Goal: Transaction & Acquisition: Obtain resource

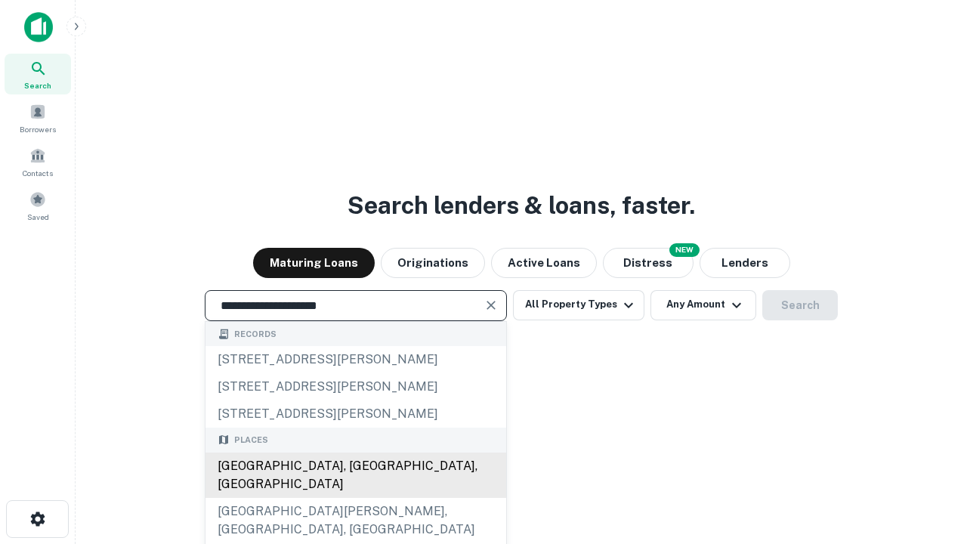
click at [355, 498] on div "[GEOGRAPHIC_DATA], [GEOGRAPHIC_DATA], [GEOGRAPHIC_DATA]" at bounding box center [355, 475] width 301 height 45
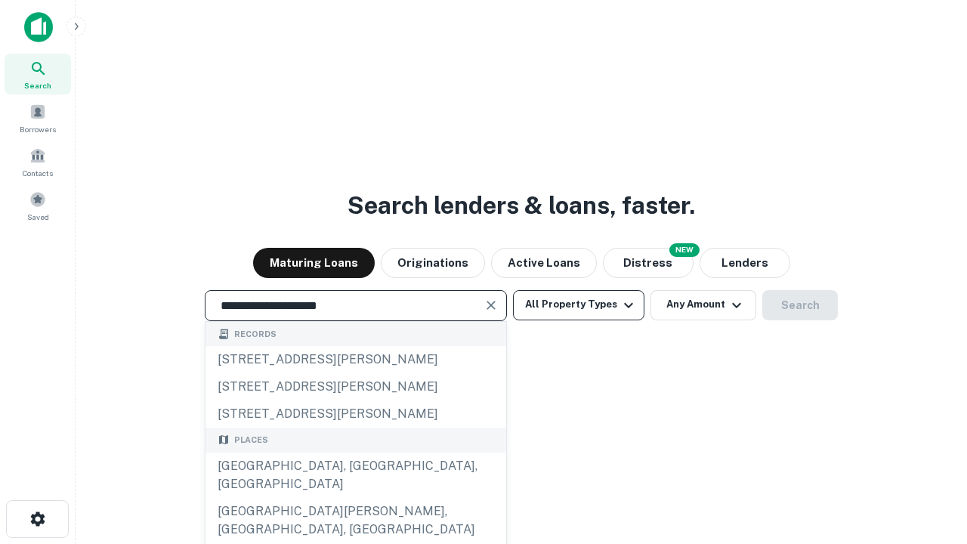
type input "**********"
click at [579, 304] on button "All Property Types" at bounding box center [578, 305] width 131 height 30
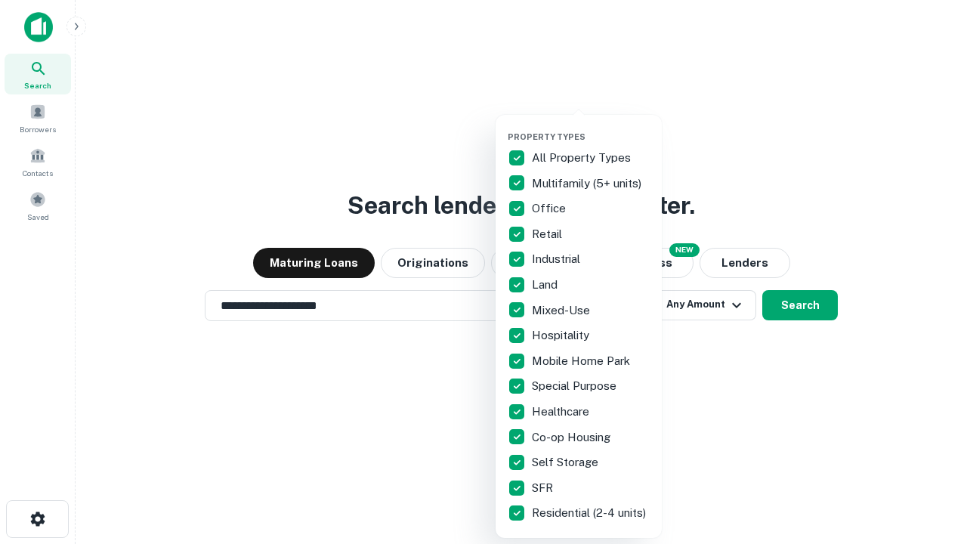
click at [591, 127] on button "button" at bounding box center [591, 127] width 166 height 1
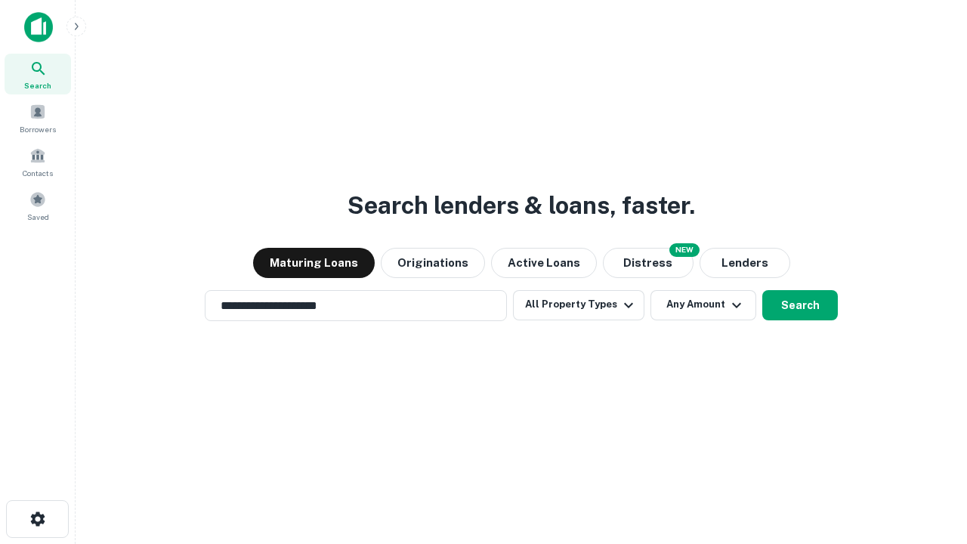
scroll to position [9, 182]
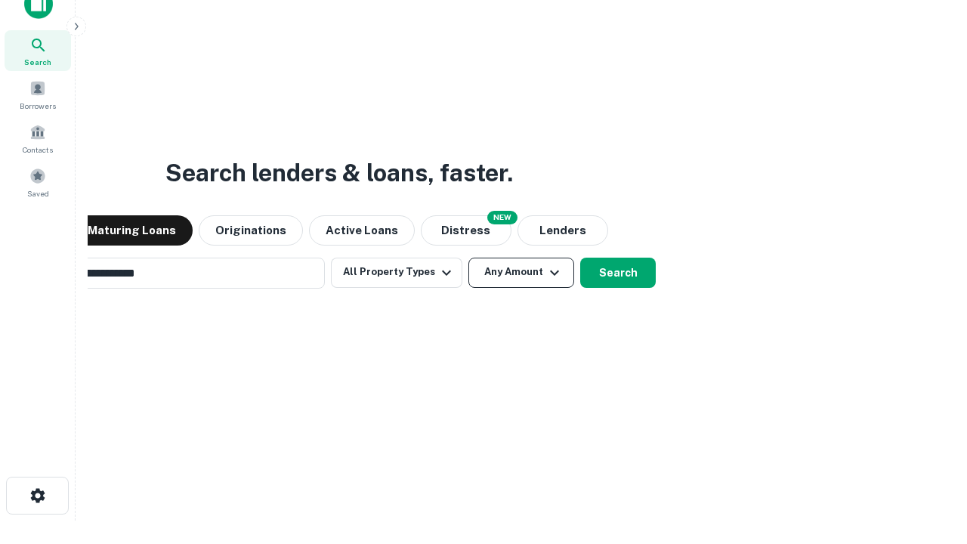
click at [468, 258] on button "Any Amount" at bounding box center [521, 273] width 106 height 30
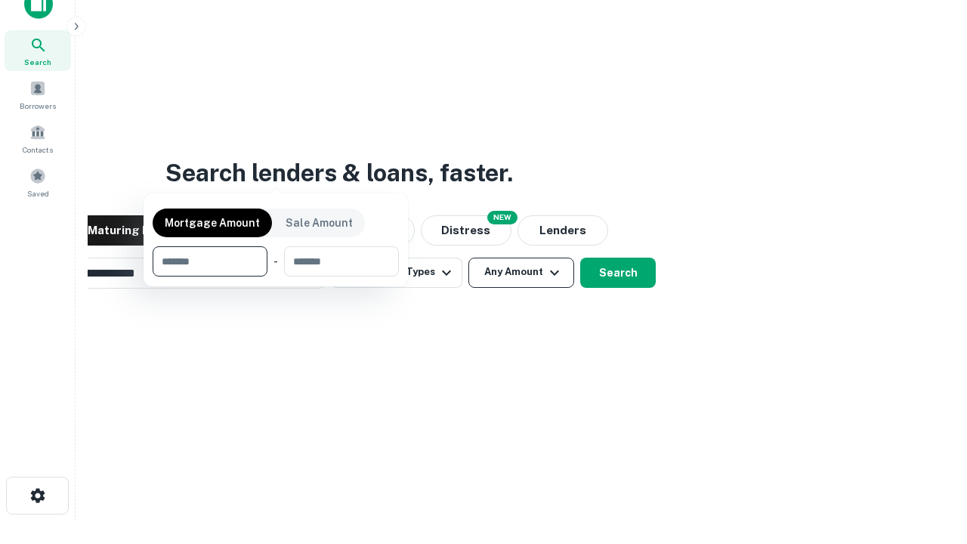
scroll to position [109, 428]
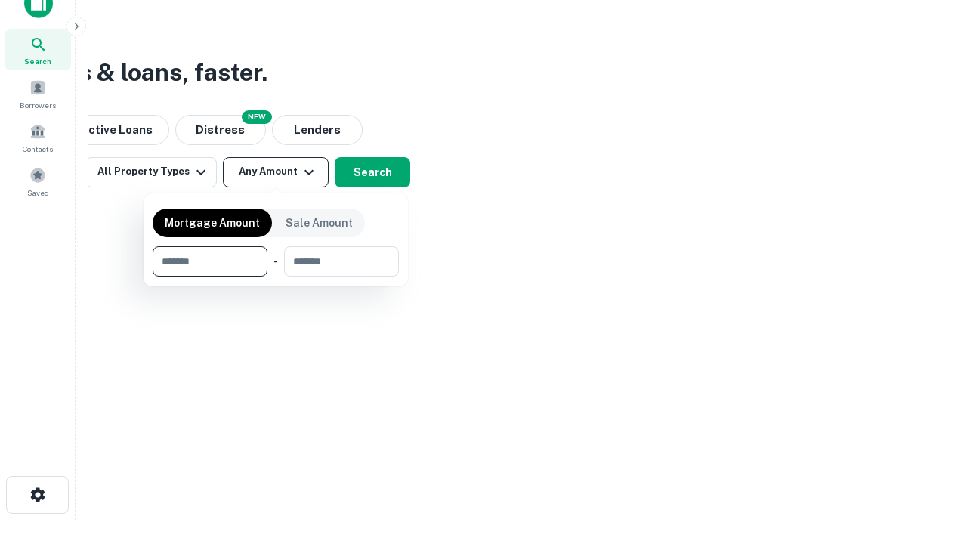
type input "*******"
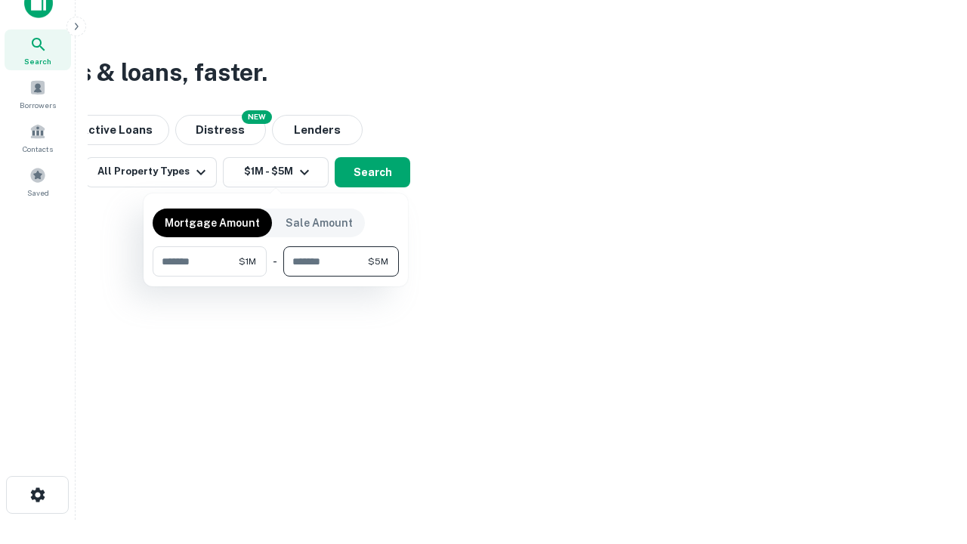
type input "*******"
click at [276, 276] on button "button" at bounding box center [276, 276] width 246 height 1
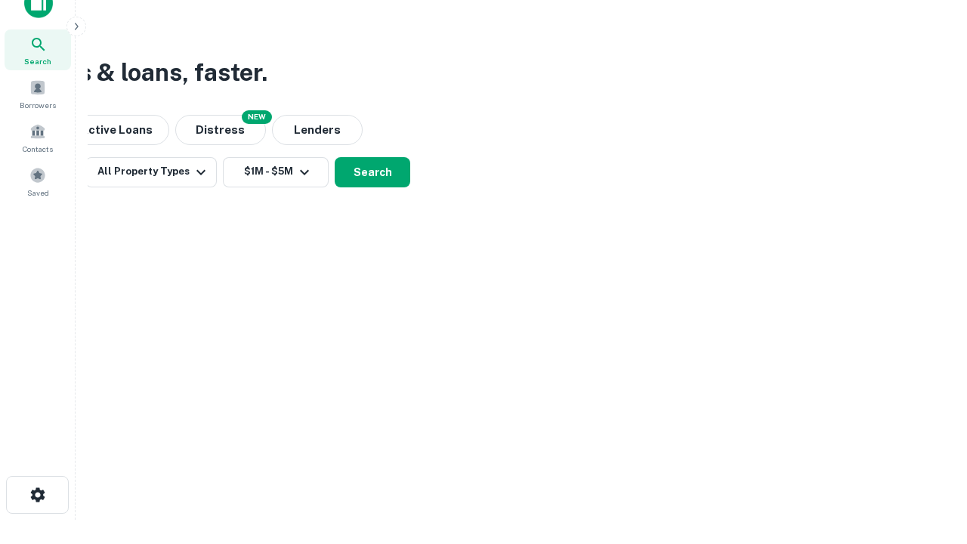
scroll to position [9, 279]
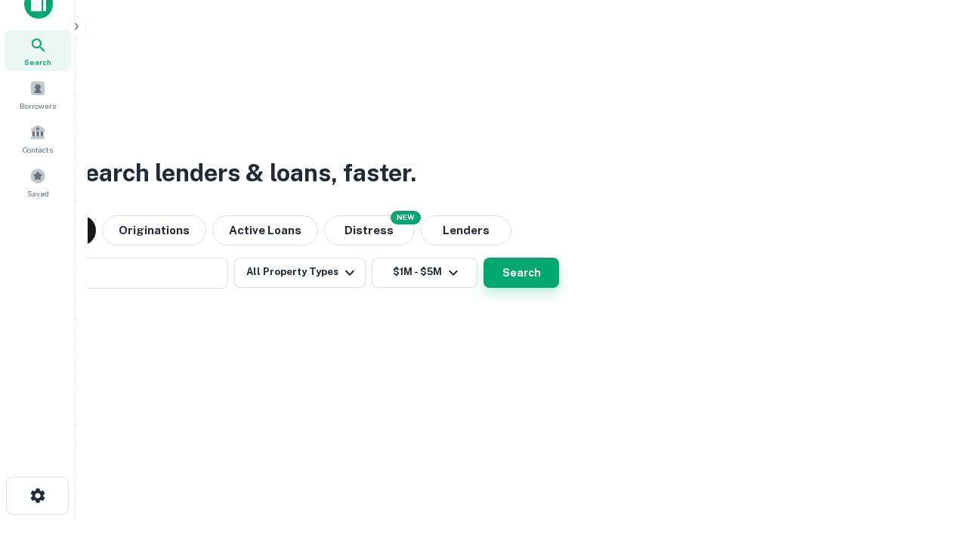
click at [483, 258] on button "Search" at bounding box center [521, 273] width 76 height 30
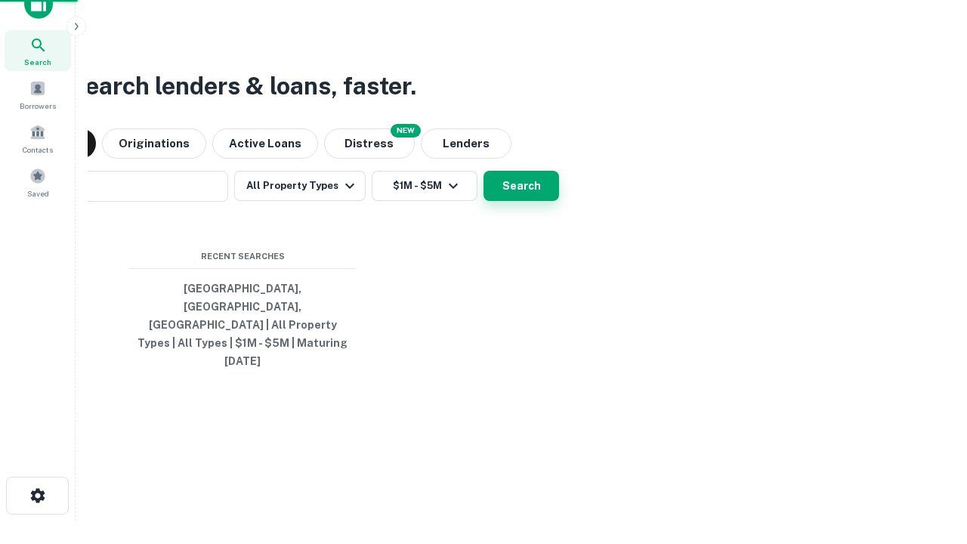
scroll to position [40, 428]
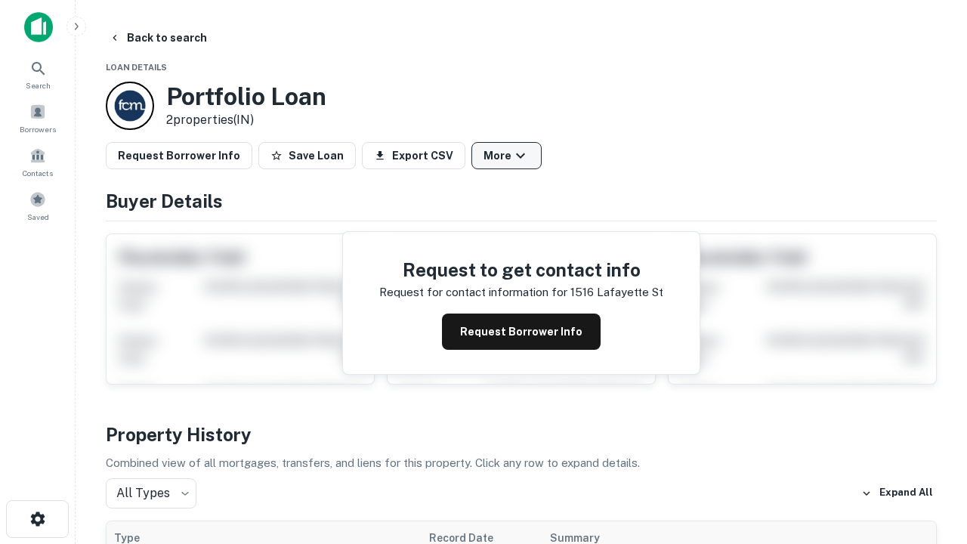
click at [506, 156] on button "More" at bounding box center [506, 155] width 70 height 27
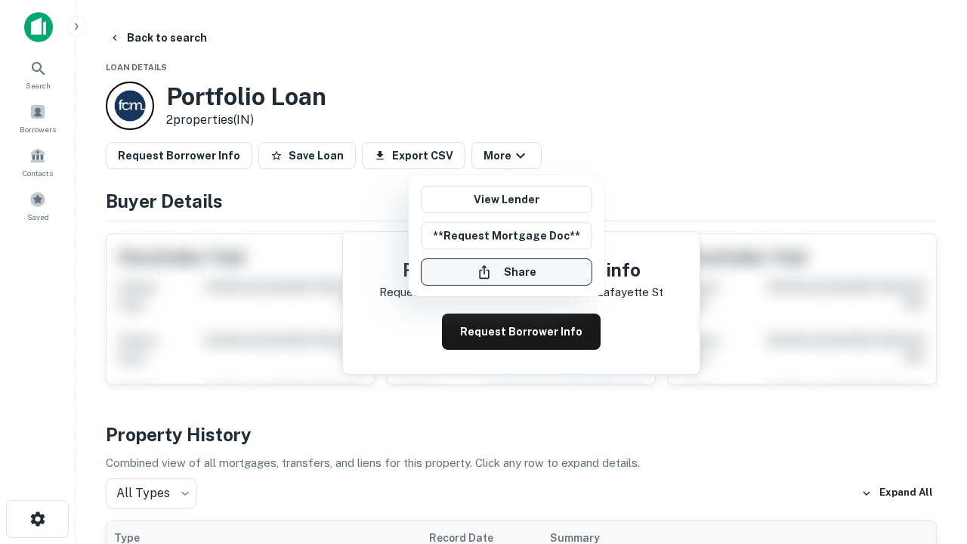
click at [506, 272] on button "Share" at bounding box center [506, 271] width 171 height 27
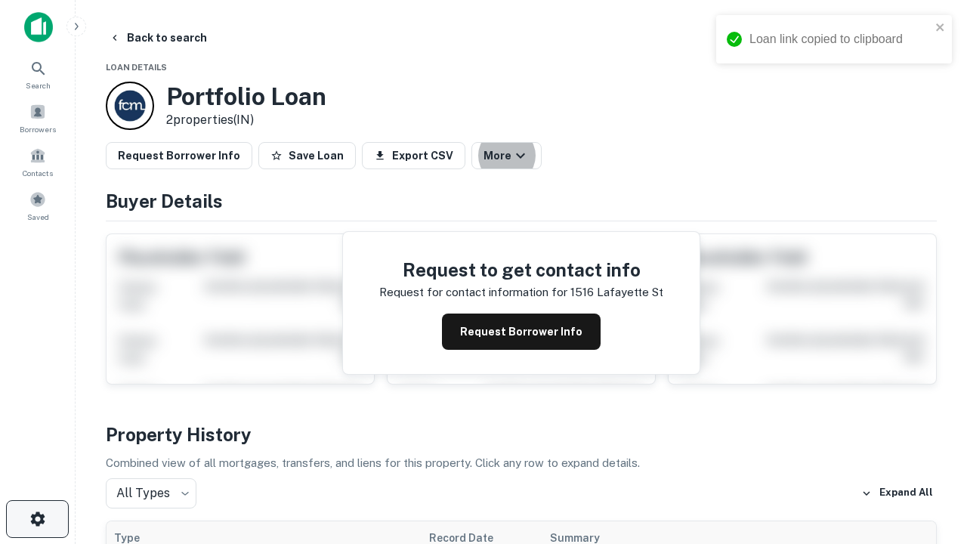
click at [37, 519] on icon "button" at bounding box center [38, 519] width 18 height 18
